Goal: Transaction & Acquisition: Purchase product/service

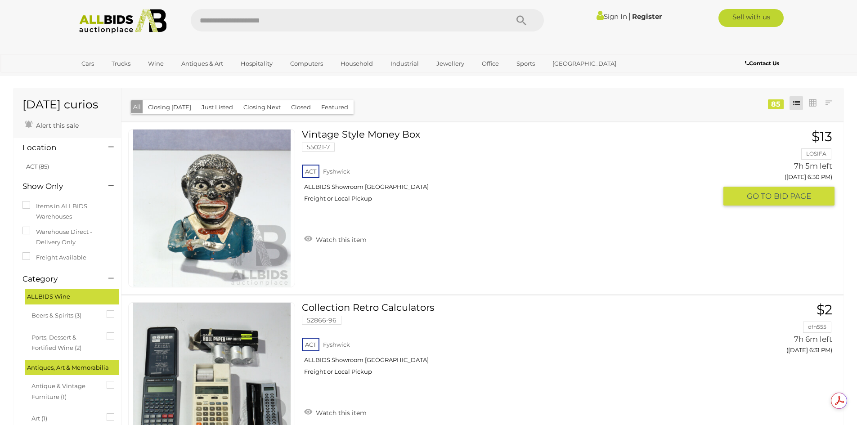
click at [383, 133] on link "Vintage Style Money Box 55021-7 ACT Fyshwick ALLBIDS Showroom Fyshwick Freight …" at bounding box center [513, 169] width 408 height 80
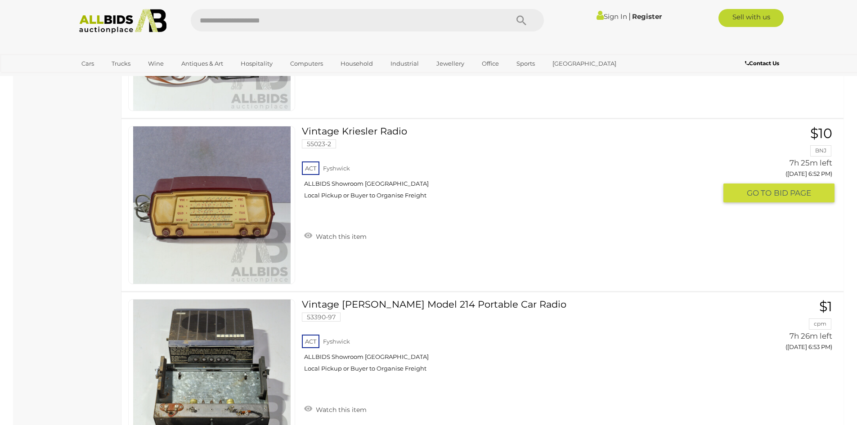
scroll to position [5203, 0]
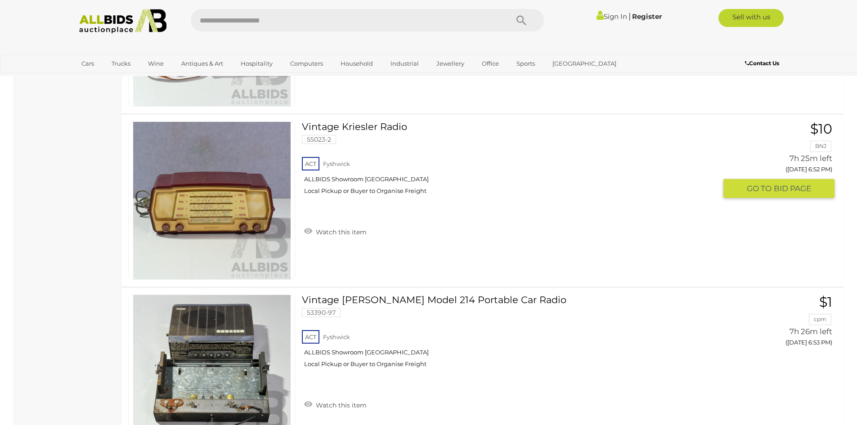
click at [324, 127] on link "Vintage Kriesler Radio 55023-2 ACT Fyshwick ALLBIDS Showroom Fyshwick" at bounding box center [513, 161] width 408 height 80
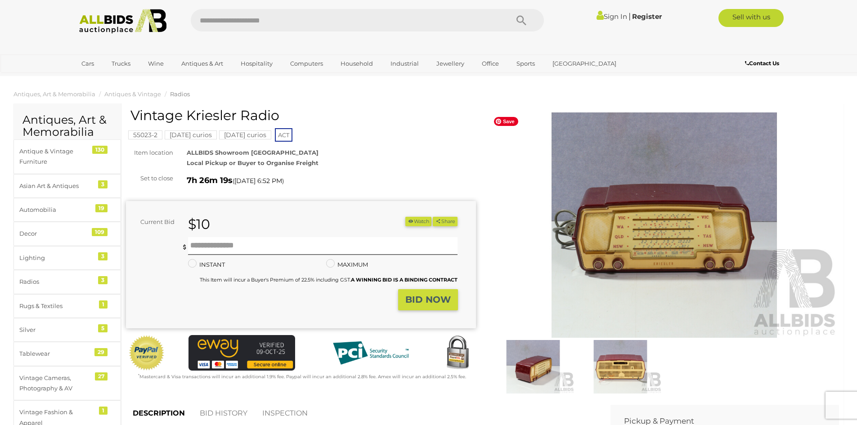
click at [653, 236] on img at bounding box center [664, 224] width 350 height 225
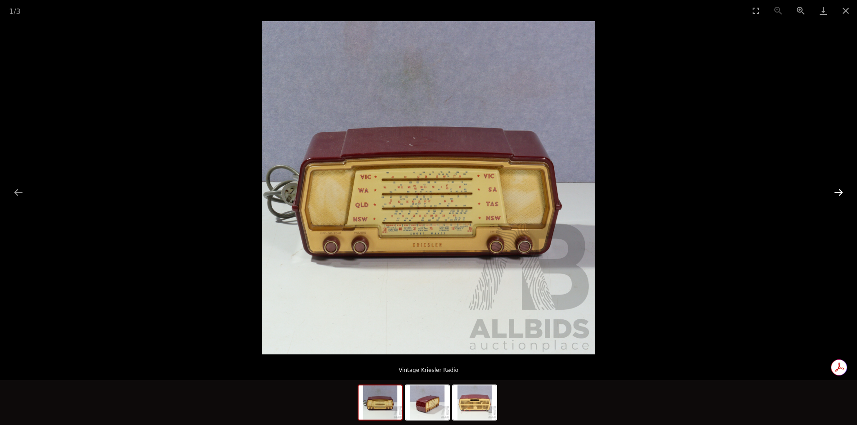
click at [838, 191] on button "Next slide" at bounding box center [838, 193] width 19 height 18
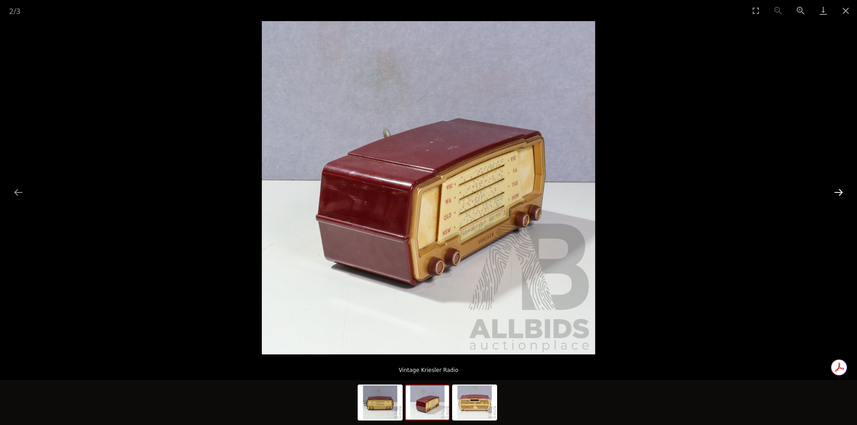
click at [838, 191] on button "Next slide" at bounding box center [838, 193] width 19 height 18
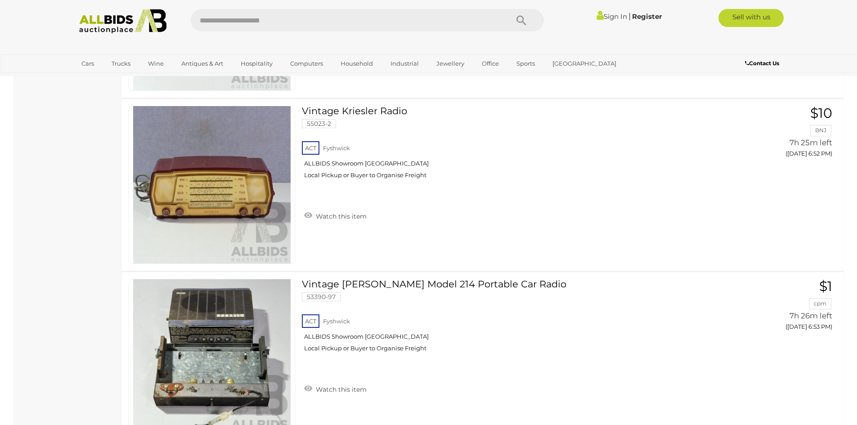
scroll to position [5226, 0]
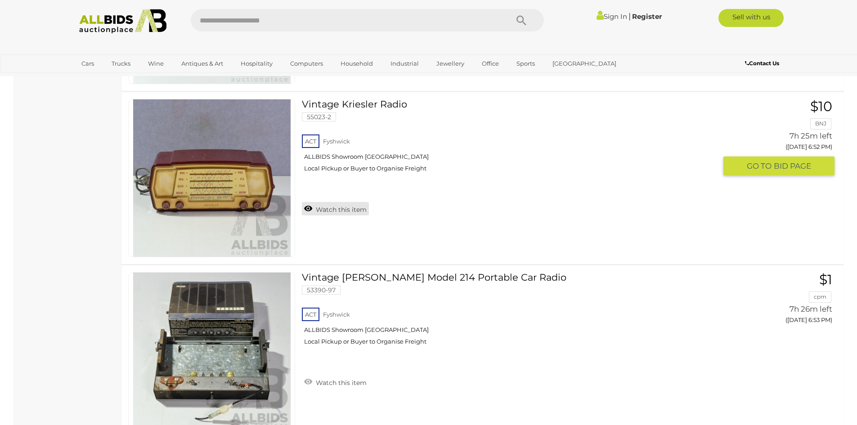
click at [351, 207] on link "Watch this item" at bounding box center [335, 208] width 67 height 13
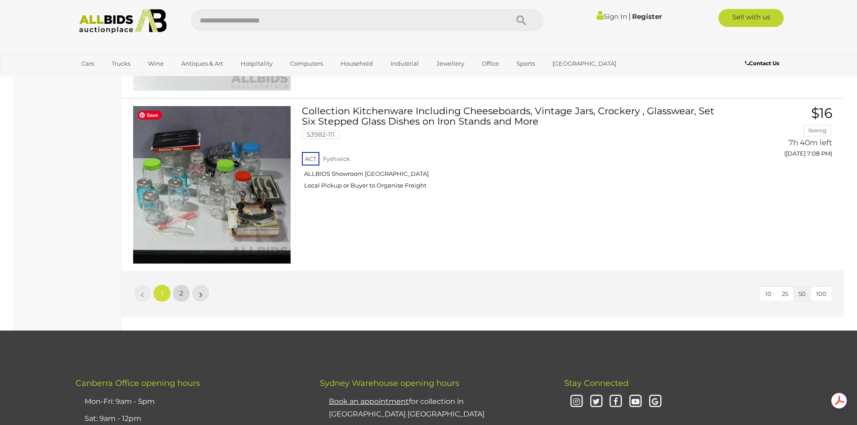
scroll to position [0, 0]
click at [180, 295] on span "2" at bounding box center [181, 293] width 4 height 8
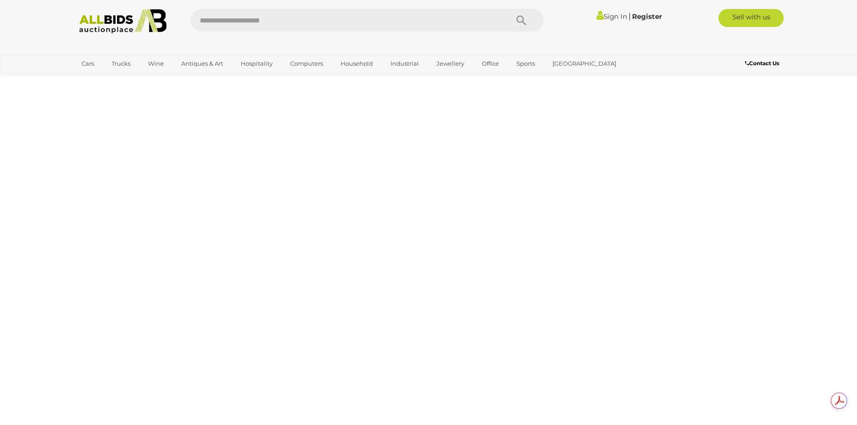
scroll to position [31, 0]
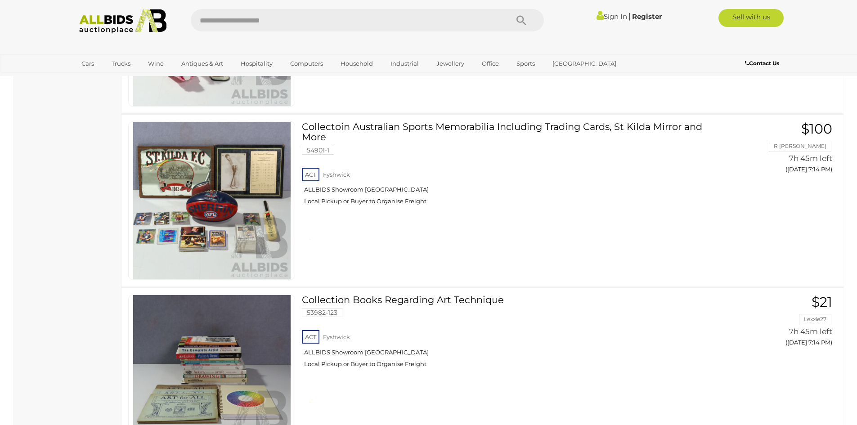
scroll to position [886, 0]
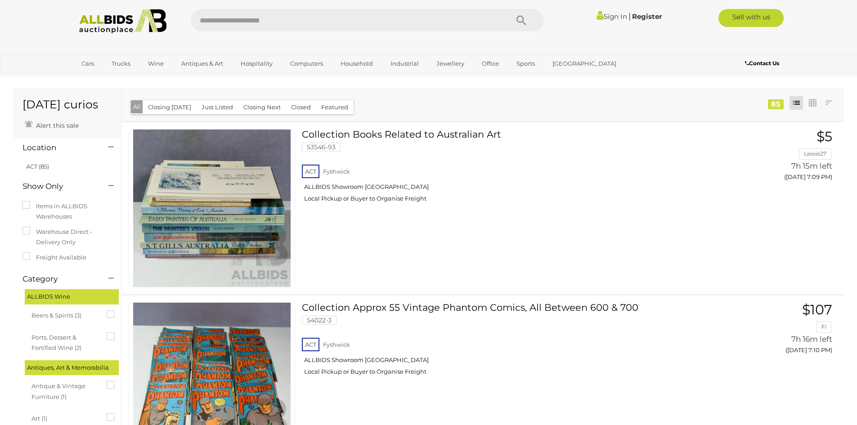
scroll to position [886, 0]
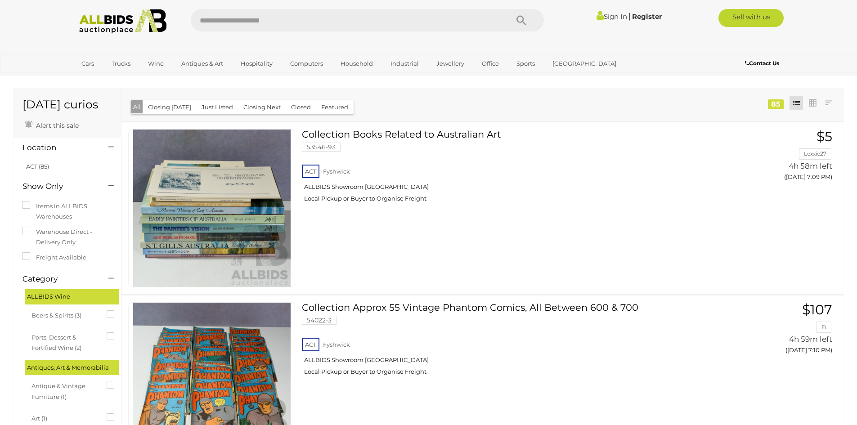
scroll to position [886, 0]
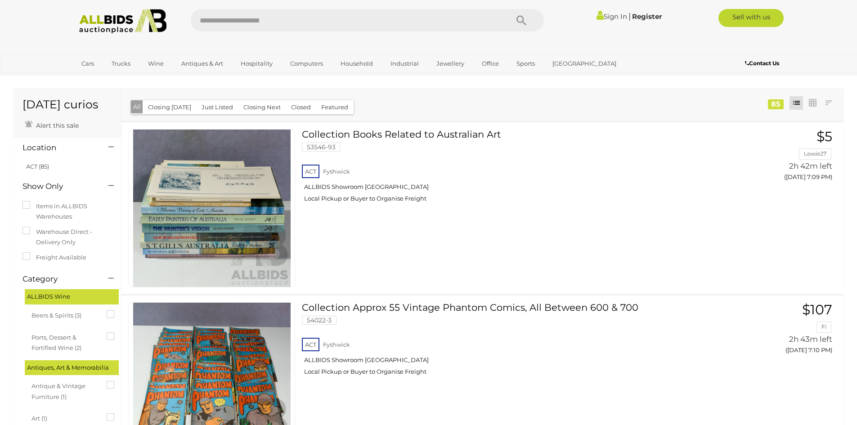
scroll to position [886, 0]
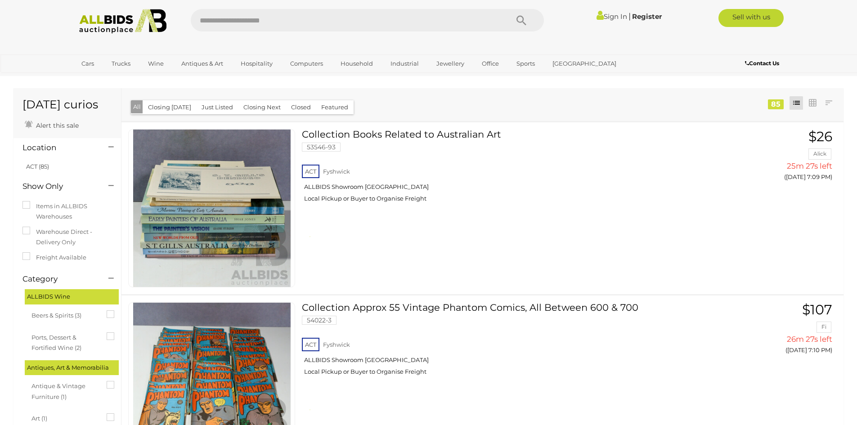
scroll to position [886, 0]
